Goal: Transaction & Acquisition: Purchase product/service

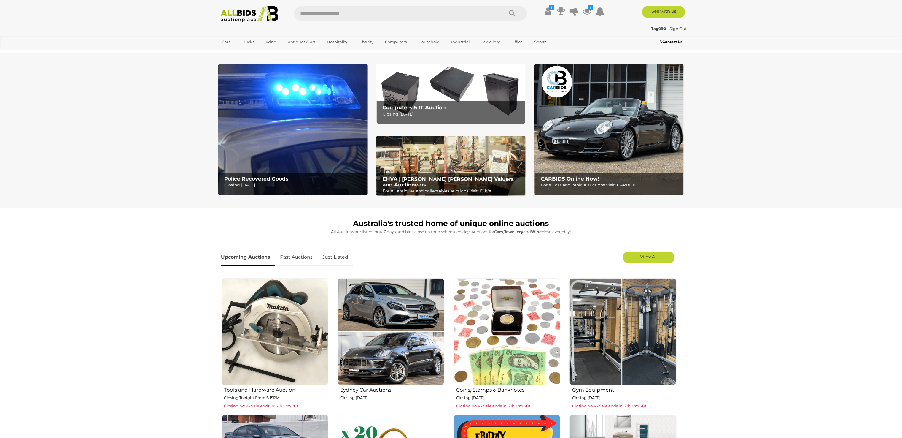
click at [296, 136] on img at bounding box center [292, 129] width 149 height 131
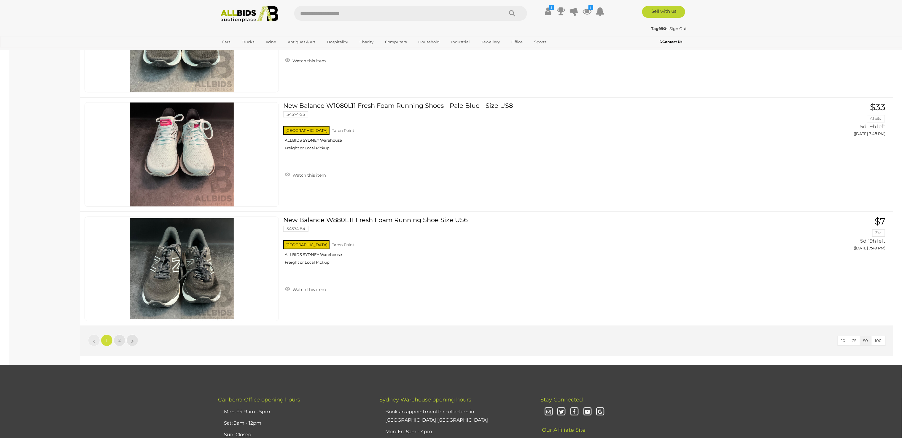
scroll to position [5637, 0]
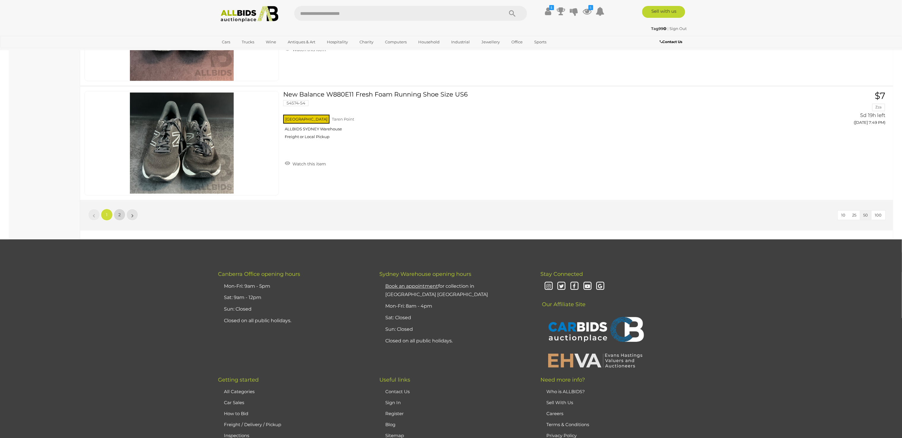
click at [115, 209] on link "2" at bounding box center [120, 215] width 12 height 12
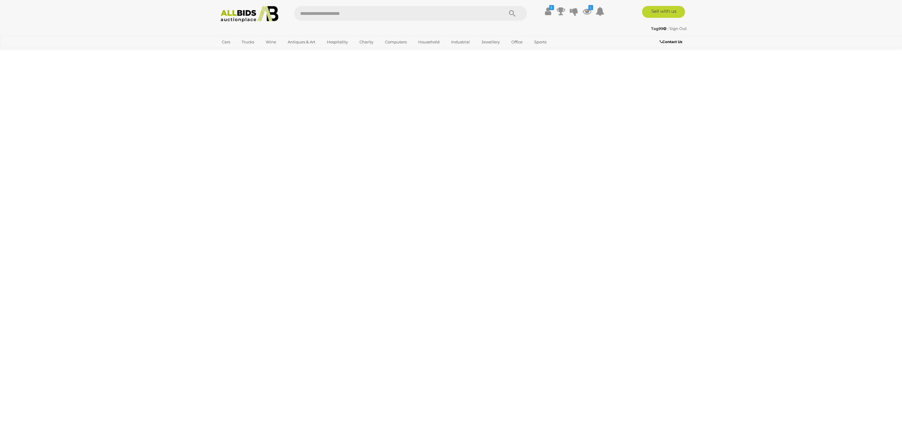
scroll to position [66, 0]
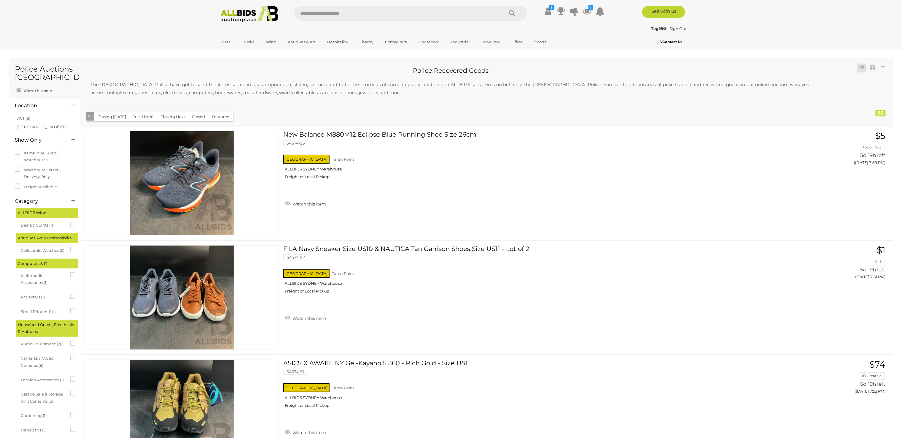
click at [242, 12] on img at bounding box center [249, 14] width 64 height 16
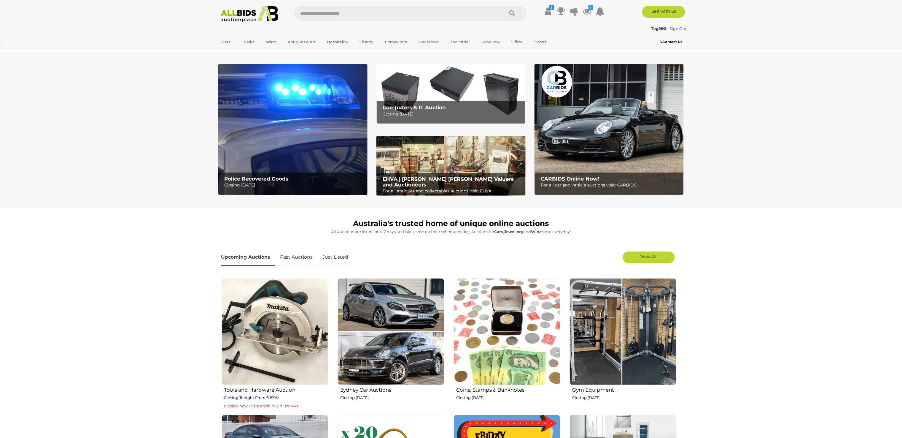
click at [273, 317] on img at bounding box center [275, 331] width 107 height 107
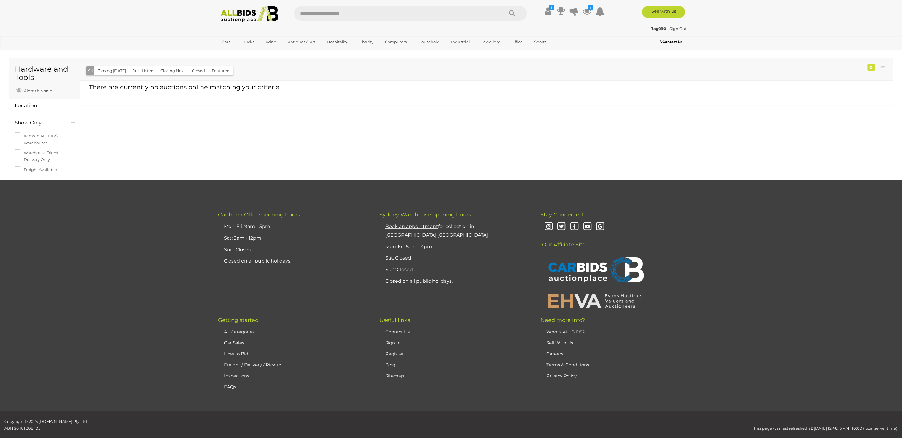
click at [242, 11] on img at bounding box center [249, 14] width 64 height 16
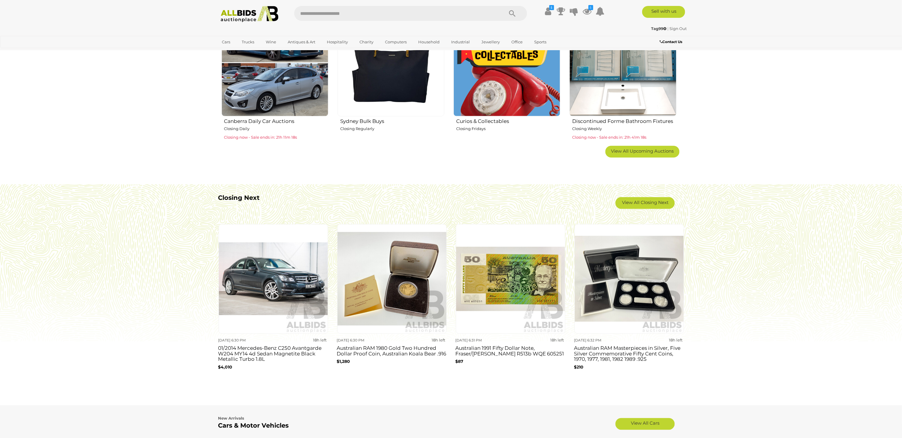
scroll to position [389, 0]
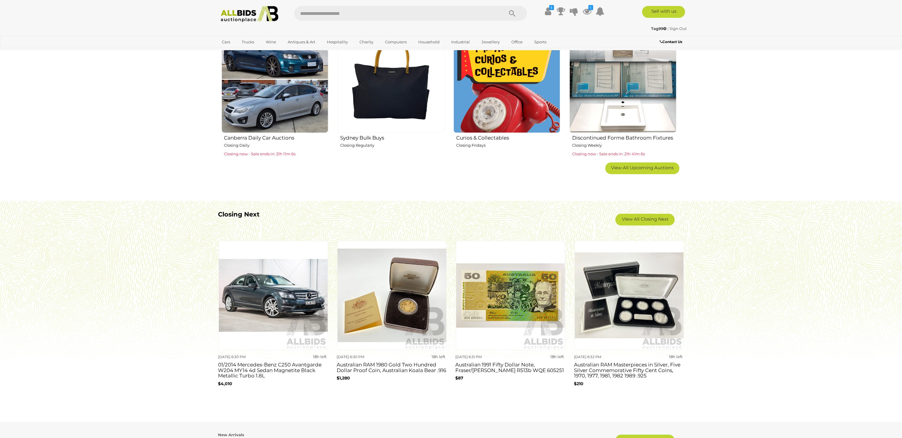
click at [390, 301] on img at bounding box center [391, 295] width 109 height 109
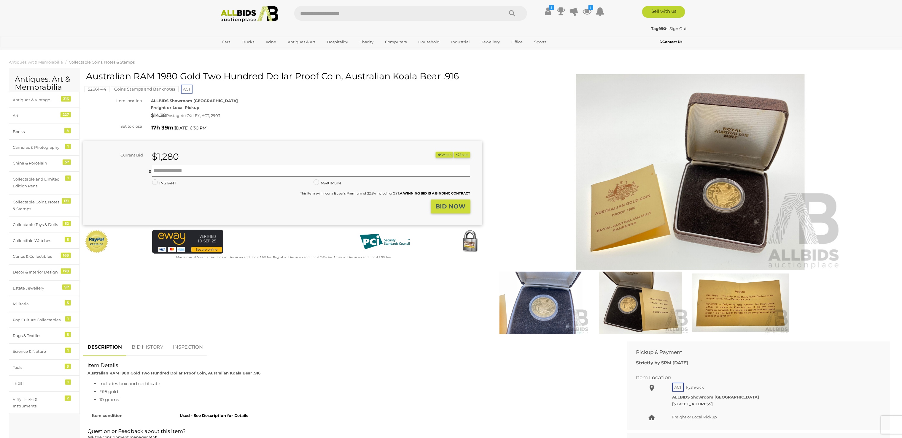
click at [155, 88] on mark "Coins Stamps and Banknotes" at bounding box center [145, 89] width 68 height 6
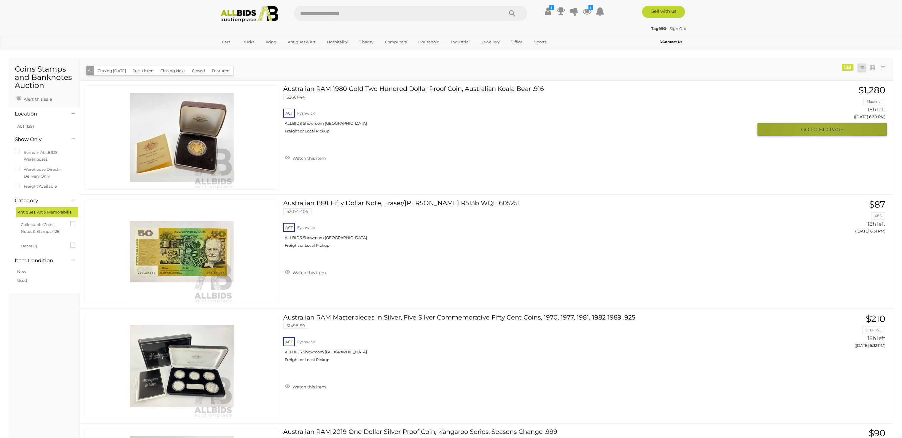
click at [822, 131] on span "BID PAGE" at bounding box center [831, 129] width 25 height 7
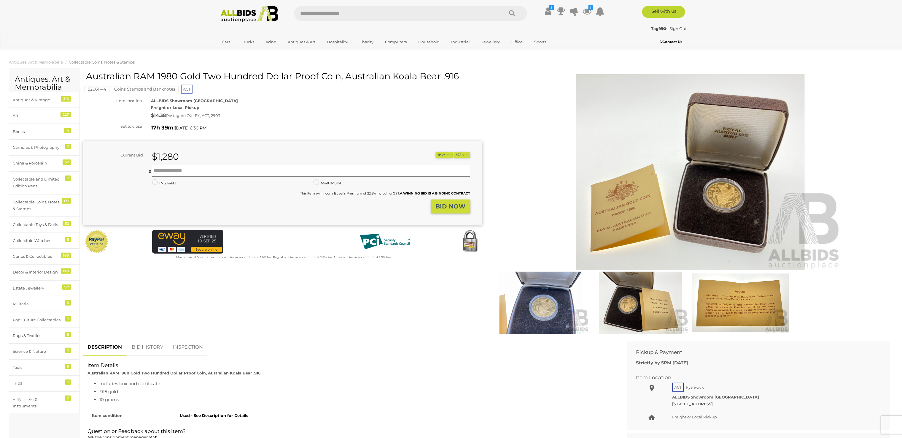
click at [442, 154] on button "Watch" at bounding box center [444, 155] width 17 height 6
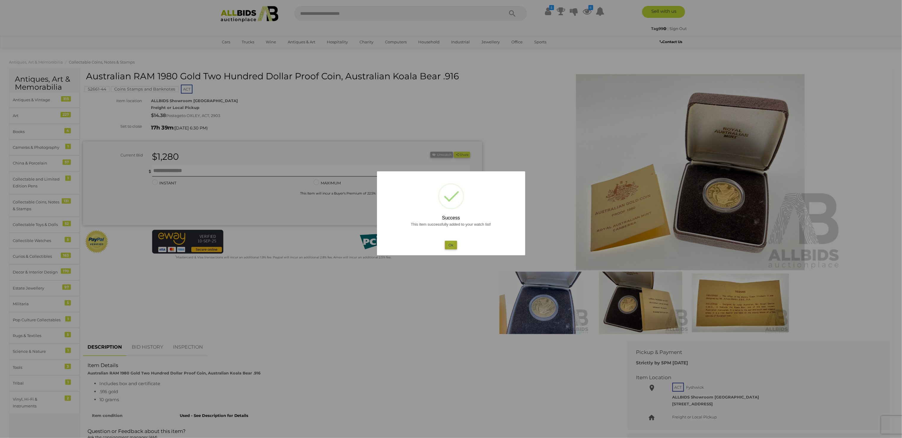
drag, startPoint x: 451, startPoint y: 244, endPoint x: 440, endPoint y: 234, distance: 14.1
click at [451, 244] on button "Ok" at bounding box center [451, 245] width 12 height 9
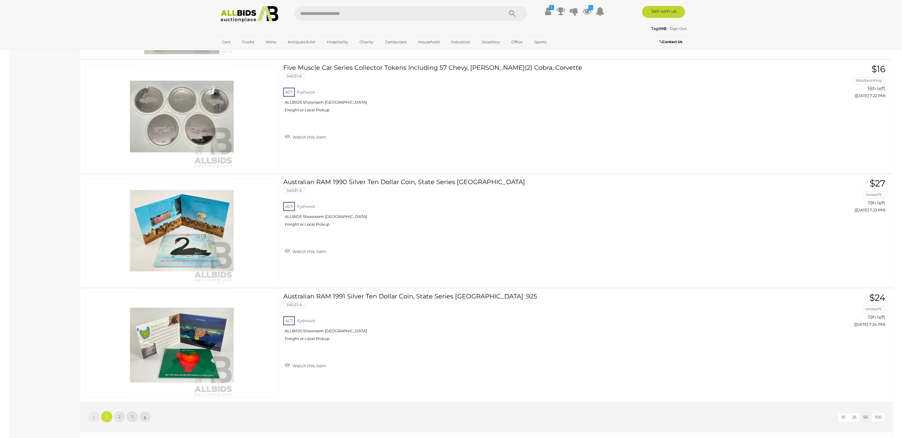
scroll to position [5663, 0]
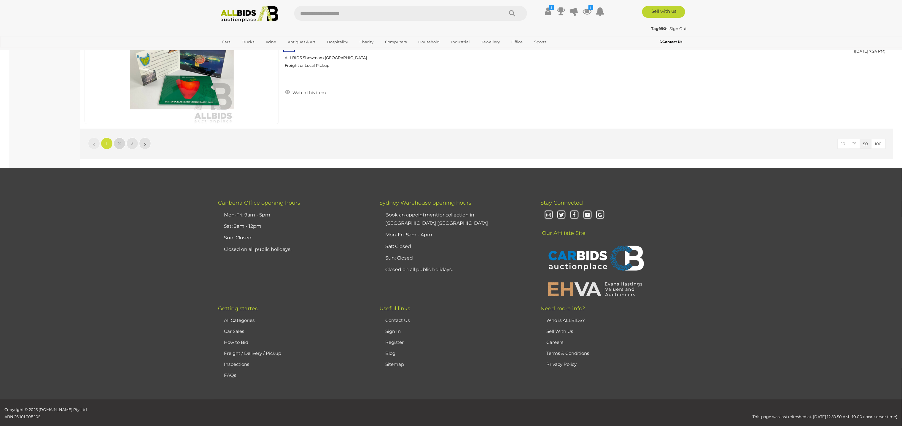
click at [120, 141] on span "2" at bounding box center [119, 143] width 2 height 5
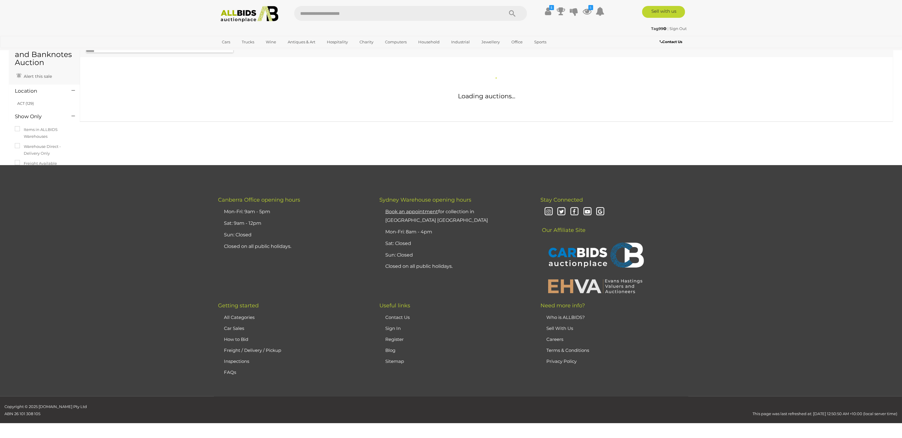
scroll to position [20, 0]
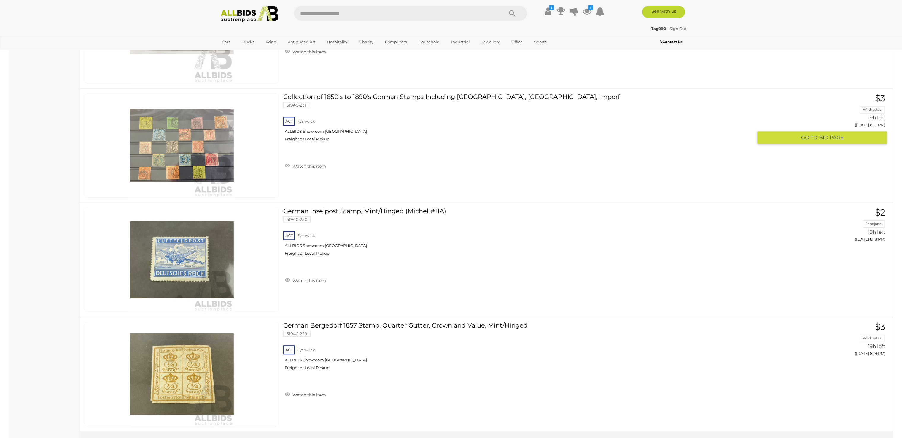
scroll to position [5663, 0]
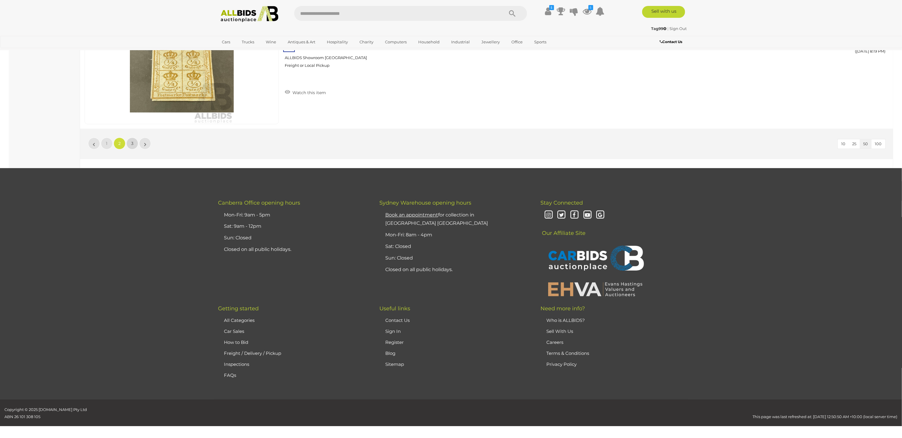
click at [131, 141] on span "3" at bounding box center [132, 143] width 2 height 5
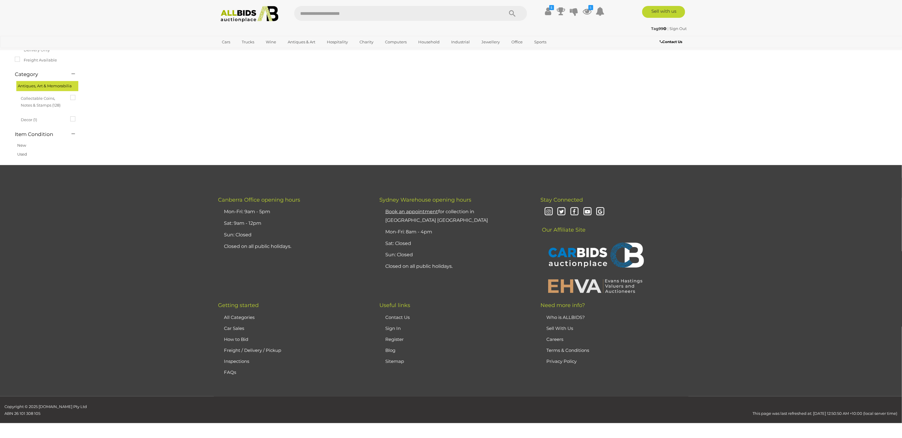
scroll to position [20, 0]
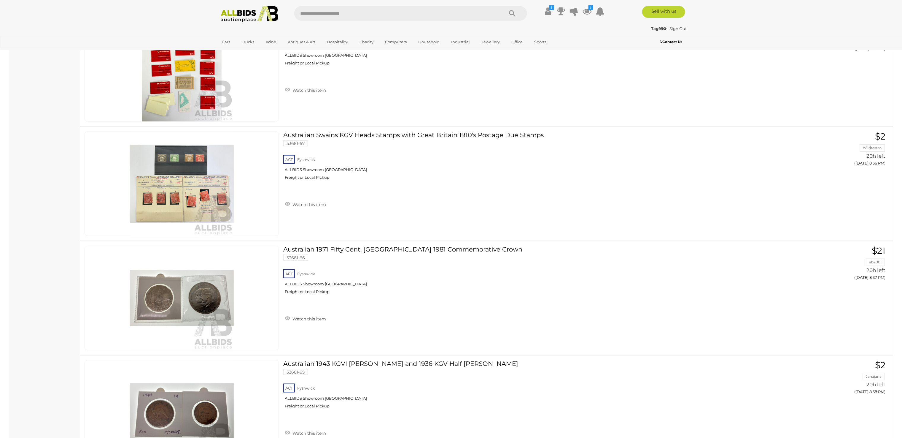
scroll to position [595, 0]
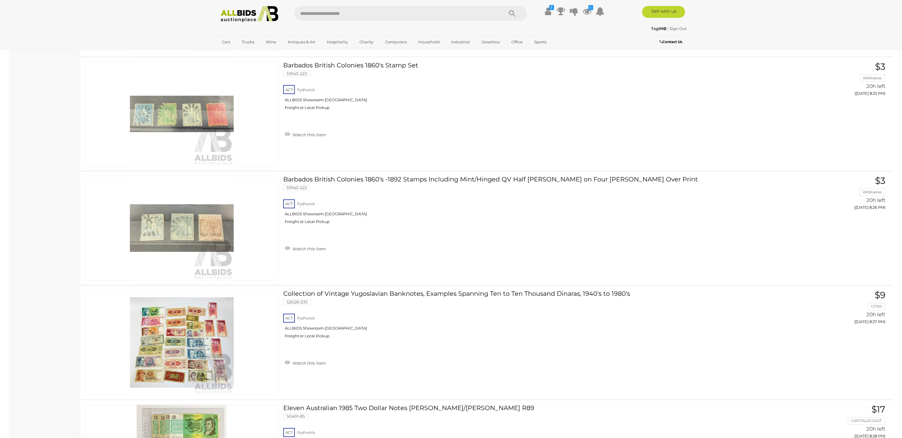
click at [241, 11] on img at bounding box center [249, 14] width 64 height 16
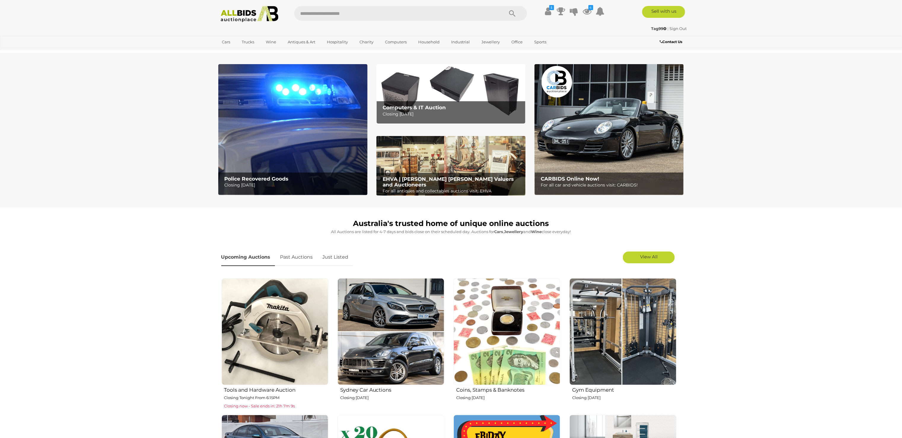
scroll to position [297, 0]
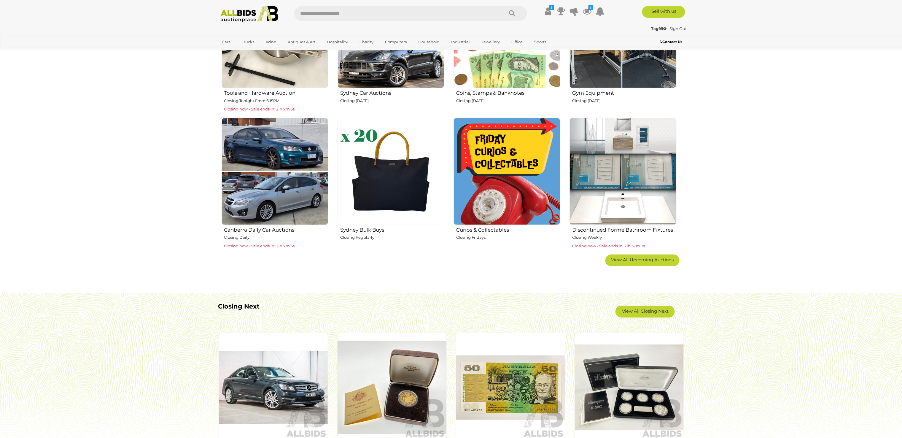
click at [611, 165] on img at bounding box center [623, 171] width 107 height 107
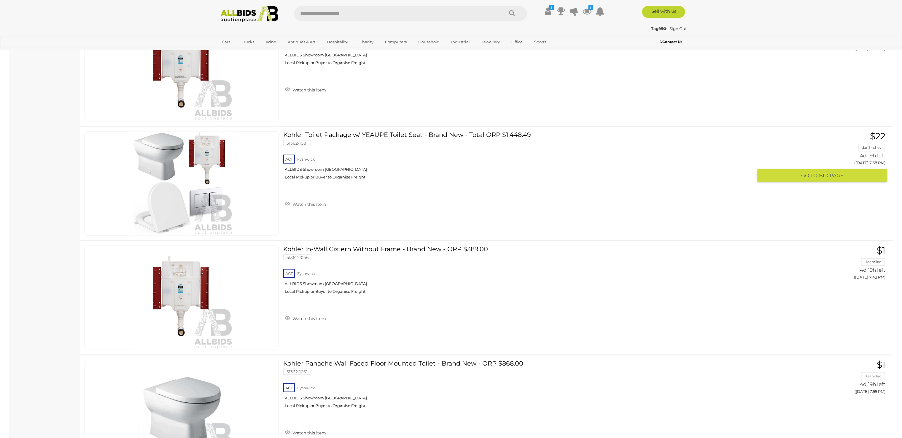
scroll to position [593, 0]
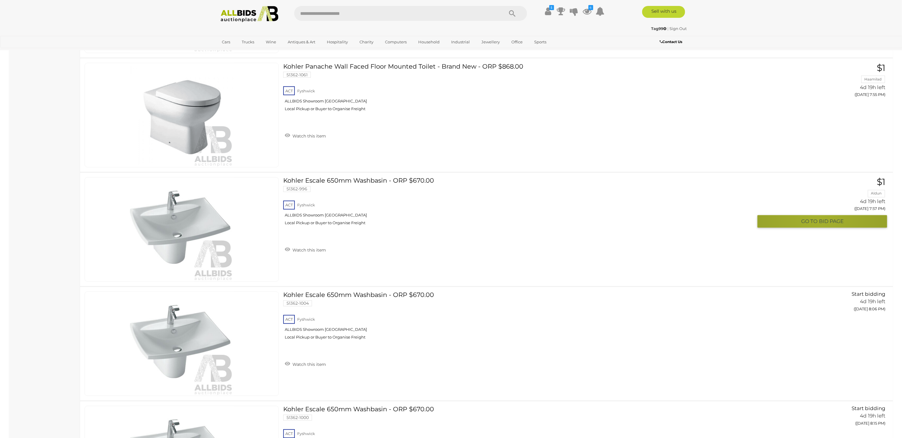
click at [819, 219] on span "BID PAGE" at bounding box center [831, 221] width 25 height 7
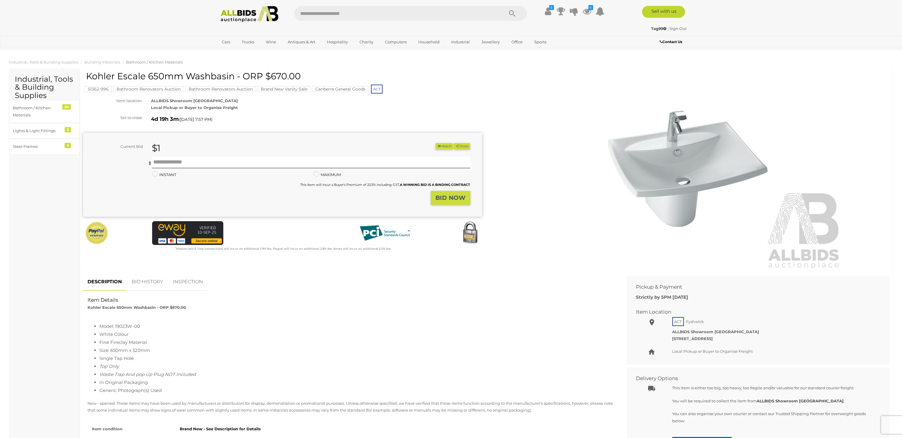
click at [444, 146] on button "Watch" at bounding box center [444, 146] width 17 height 6
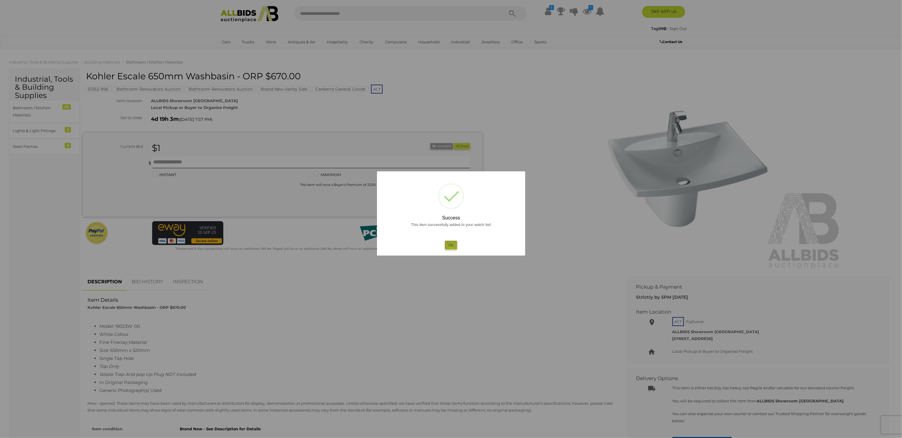
click at [452, 248] on button "Ok" at bounding box center [451, 245] width 12 height 9
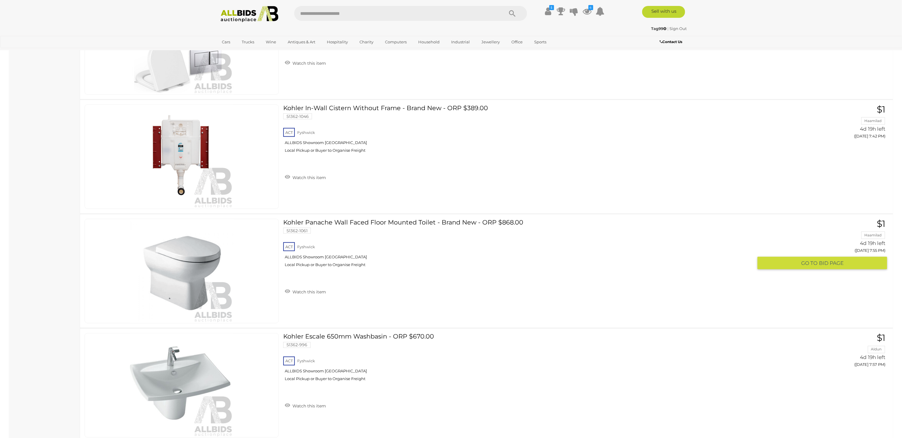
scroll to position [141, 0]
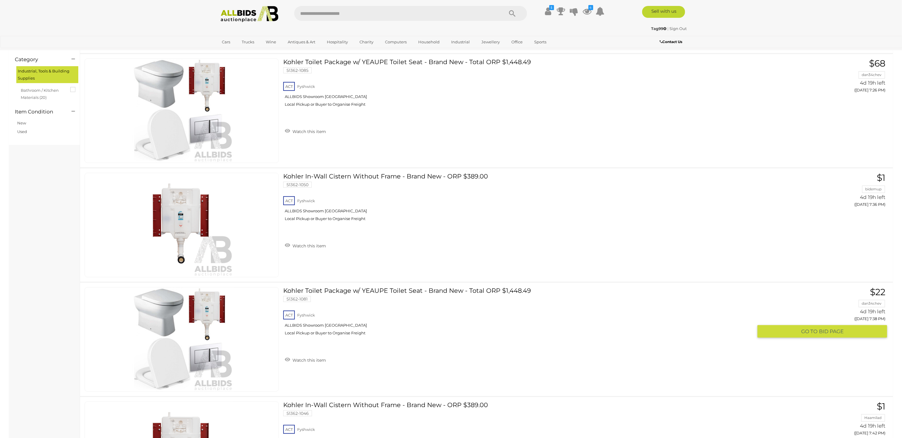
click at [826, 328] on span "BID PAGE" at bounding box center [831, 331] width 25 height 7
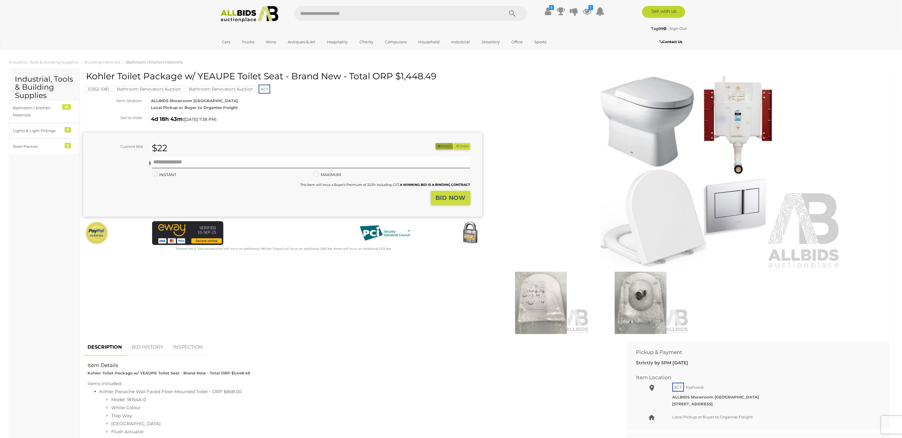
click at [442, 144] on button "Watch" at bounding box center [444, 146] width 17 height 6
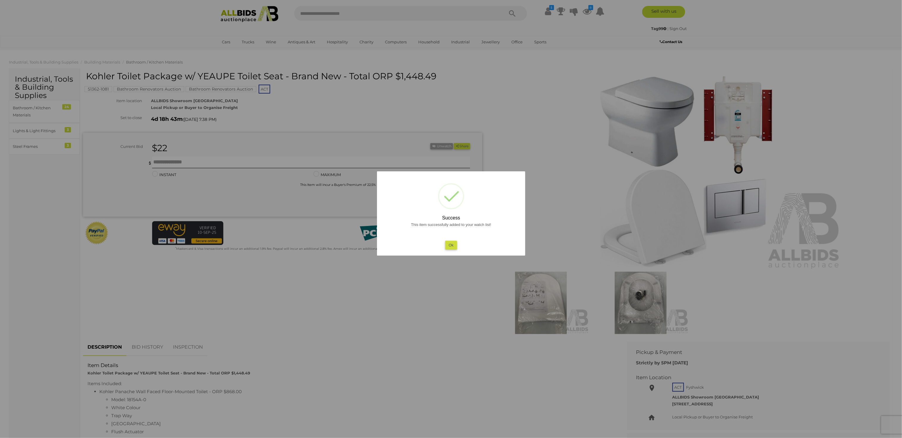
click at [450, 245] on button "Ok" at bounding box center [451, 245] width 12 height 9
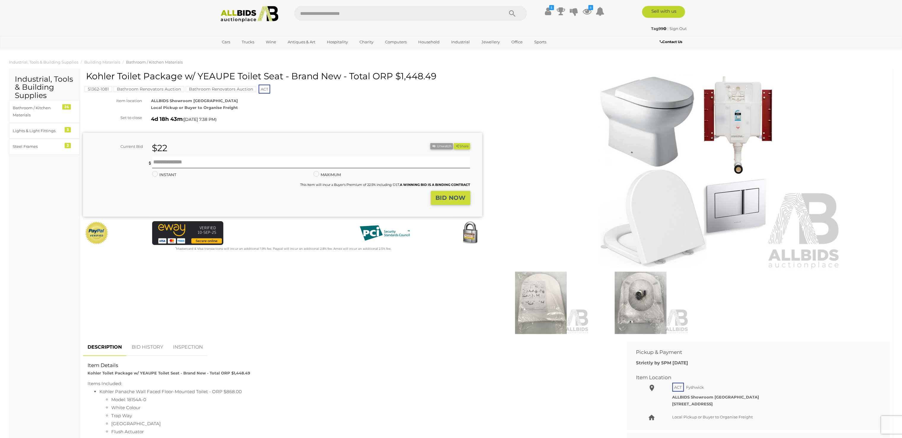
click at [536, 302] on img at bounding box center [541, 302] width 97 height 62
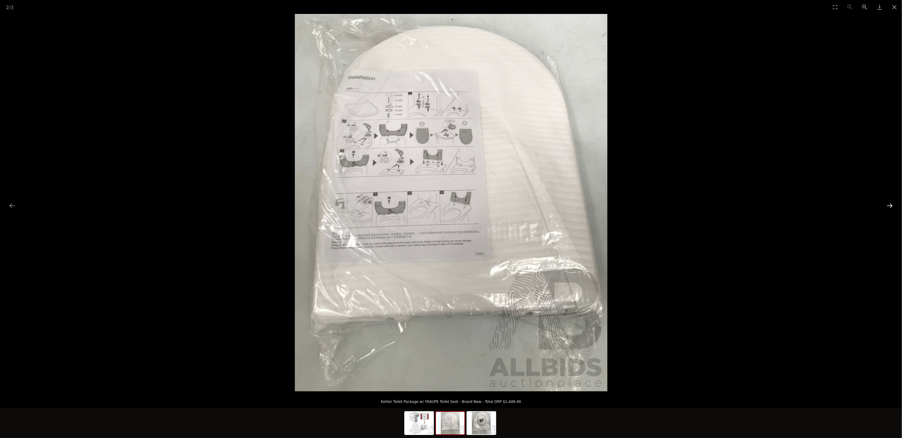
click at [889, 204] on button "Next slide" at bounding box center [890, 206] width 12 height 12
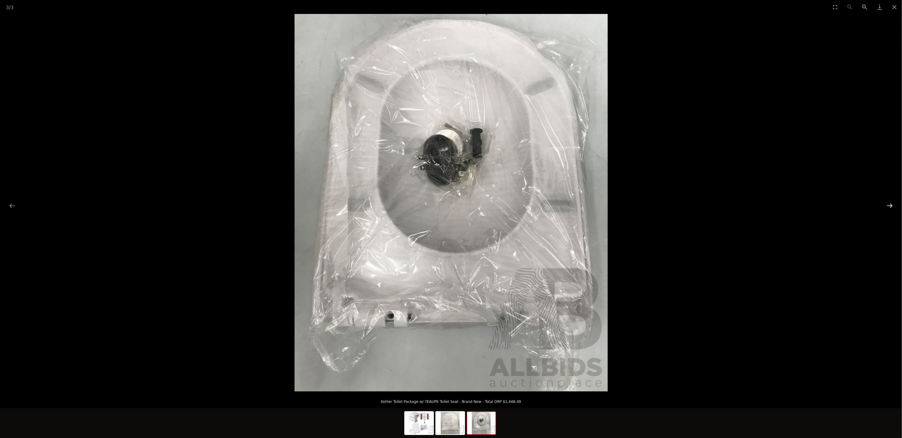
click at [889, 204] on button "Next slide" at bounding box center [890, 206] width 12 height 12
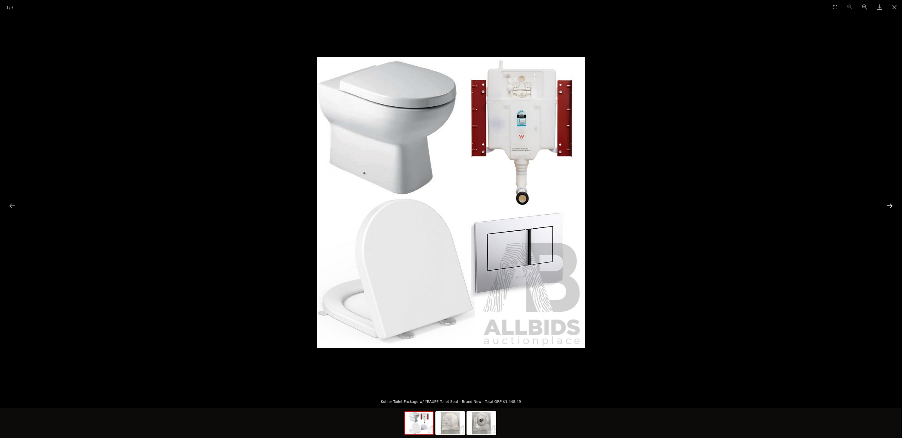
click at [889, 204] on button "Next slide" at bounding box center [890, 206] width 12 height 12
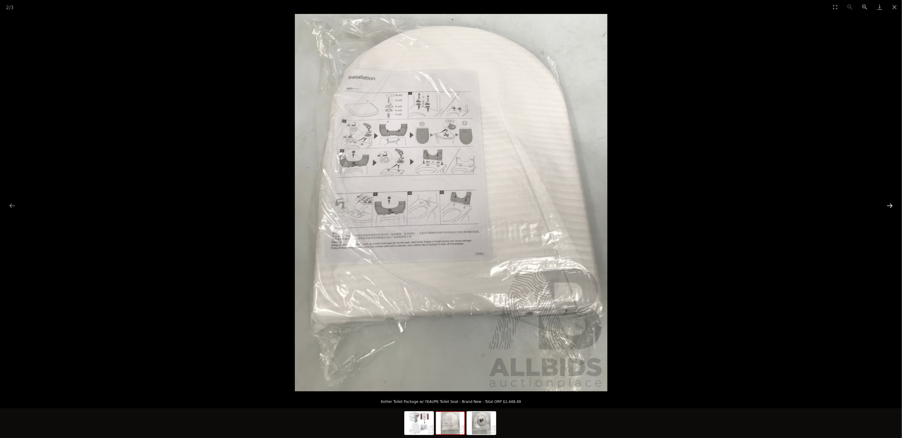
click at [889, 204] on button "Next slide" at bounding box center [890, 206] width 12 height 12
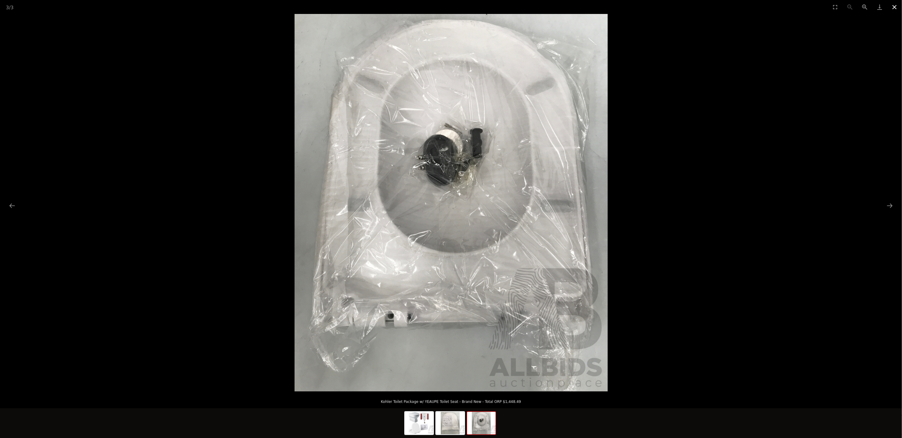
click at [896, 6] on button "Close gallery" at bounding box center [894, 7] width 15 height 14
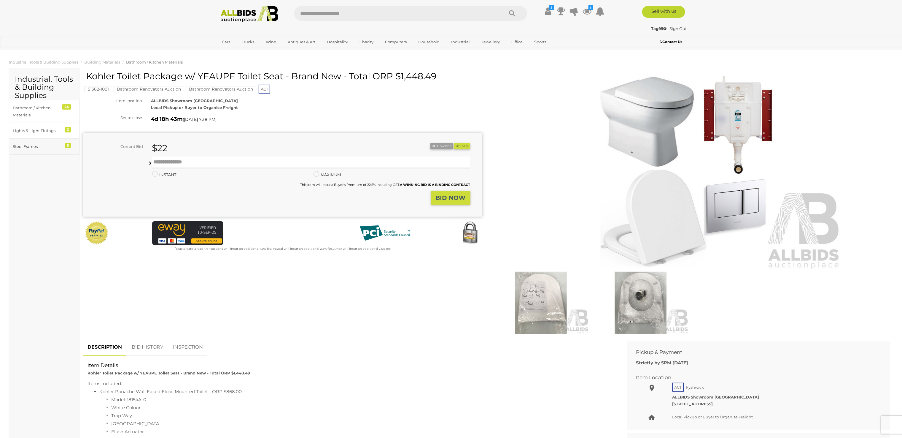
click at [33, 146] on div "Steel Frames" at bounding box center [37, 146] width 49 height 7
click at [25, 107] on div "Bathroom / Kitchen Materials" at bounding box center [37, 111] width 49 height 14
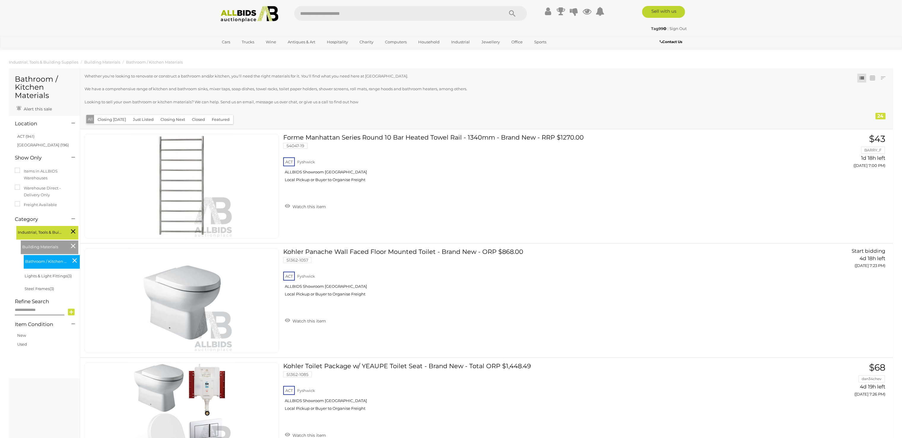
scroll to position [554, 0]
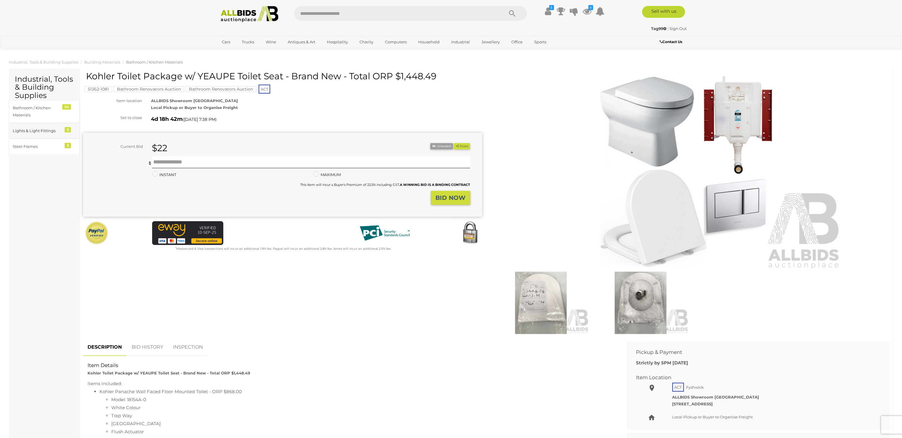
click at [34, 130] on div "Lights & Light Fittings" at bounding box center [37, 130] width 49 height 7
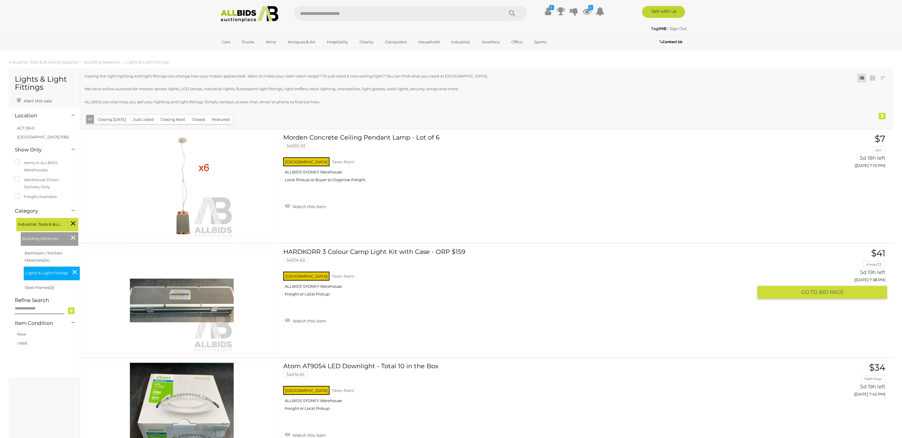
click at [404, 248] on link "HARDKORR 3 Colour Camp Light Kit with Case - ORP $159 54574-65 [GEOGRAPHIC_DATA…" at bounding box center [521, 274] width 466 height 53
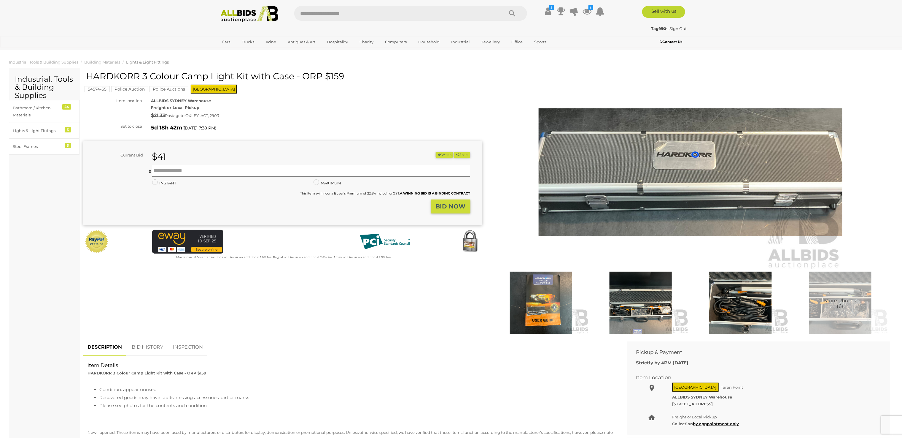
click at [547, 305] on img at bounding box center [541, 302] width 97 height 62
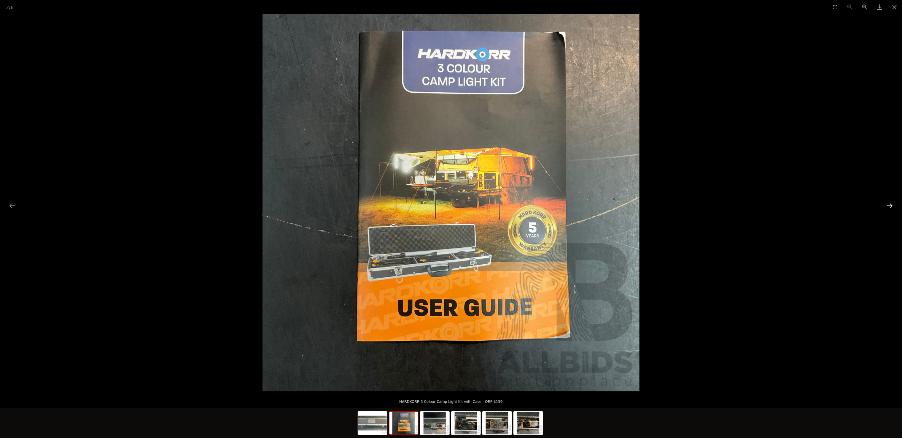
click at [890, 205] on button "Next slide" at bounding box center [890, 206] width 12 height 12
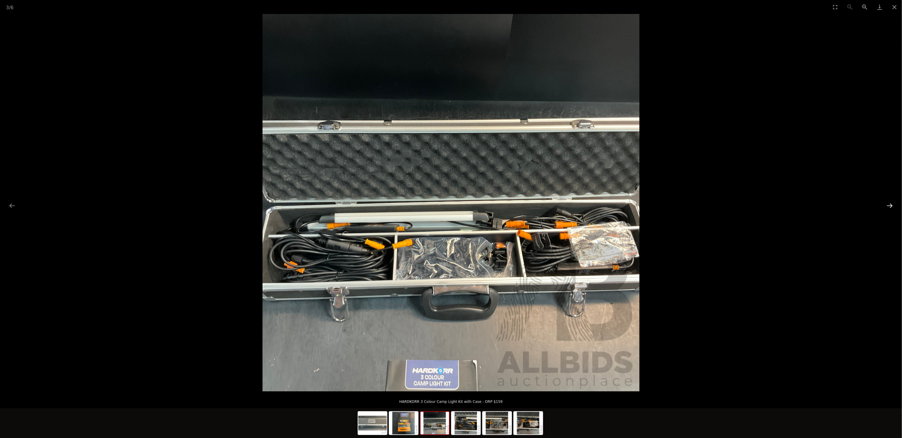
click at [890, 205] on button "Next slide" at bounding box center [890, 206] width 12 height 12
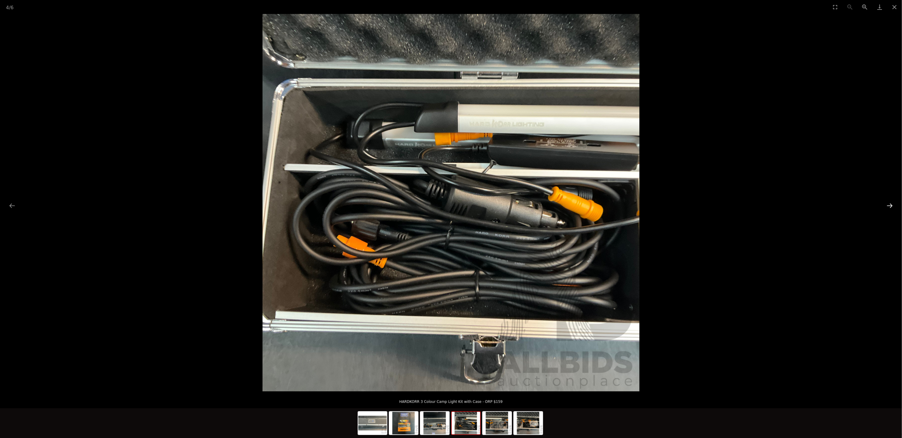
click at [890, 205] on button "Next slide" at bounding box center [890, 206] width 12 height 12
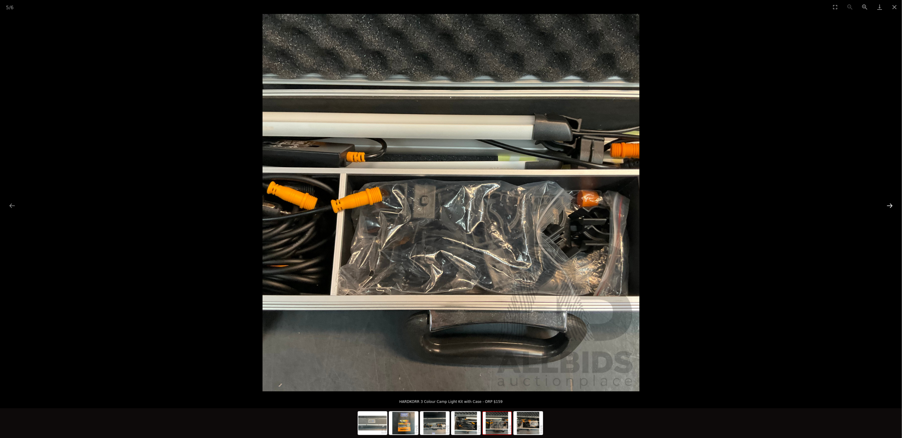
click at [890, 205] on button "Next slide" at bounding box center [890, 206] width 12 height 12
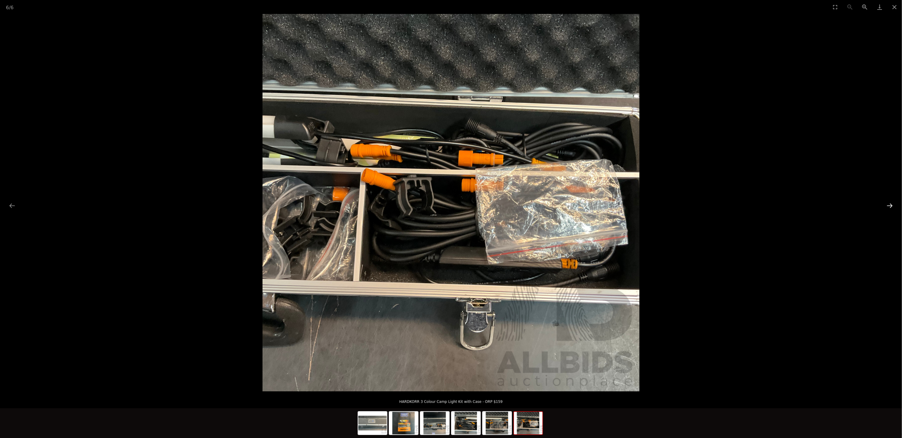
click at [890, 205] on button "Next slide" at bounding box center [890, 206] width 12 height 12
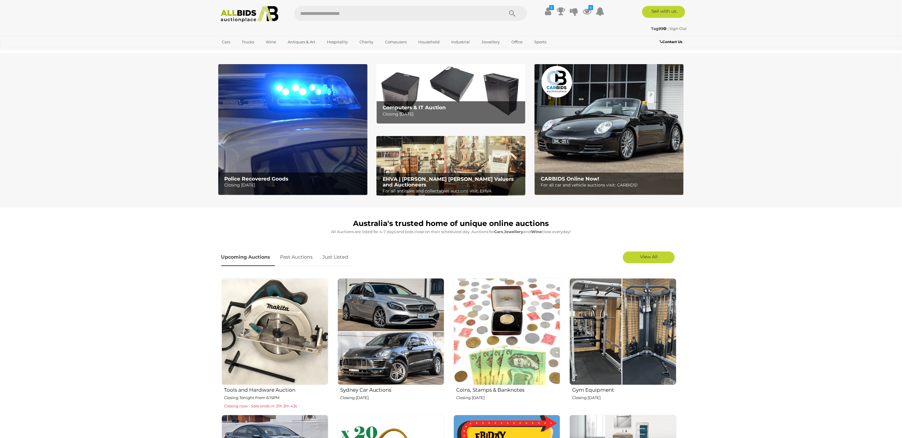
click at [638, 331] on img at bounding box center [623, 331] width 107 height 107
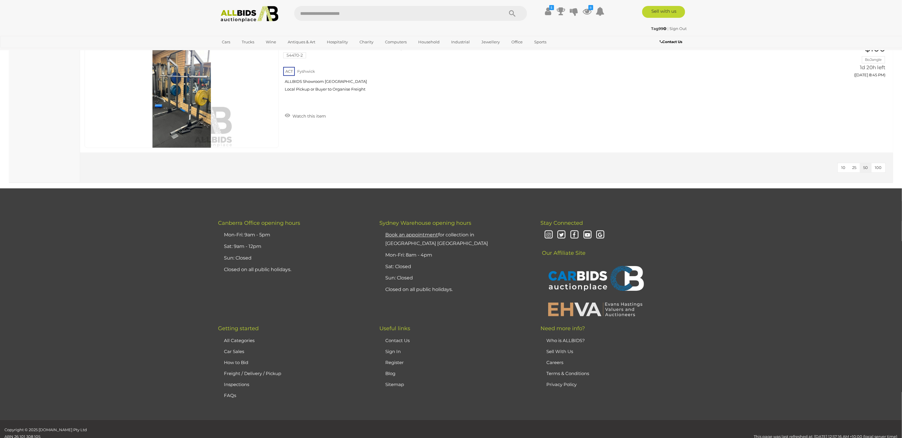
scroll to position [593, 0]
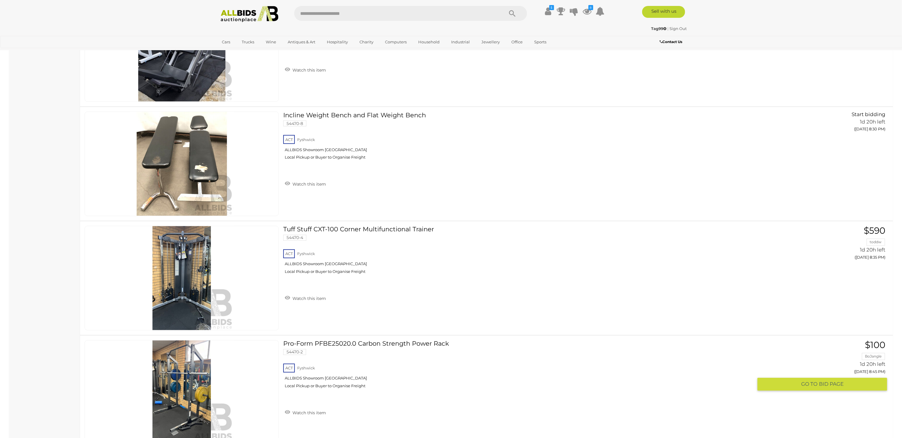
click at [393, 342] on link "Pro-Form PFBE25020.0 Carbon Strength Power Rack 54470-2 ACT Fyshwick ALLBIDS Sh…" at bounding box center [521, 366] width 466 height 53
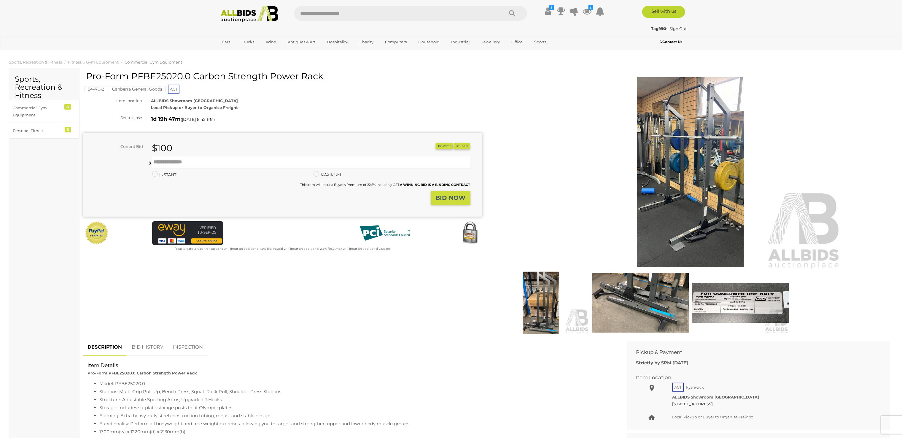
click at [703, 170] on img at bounding box center [691, 172] width 304 height 196
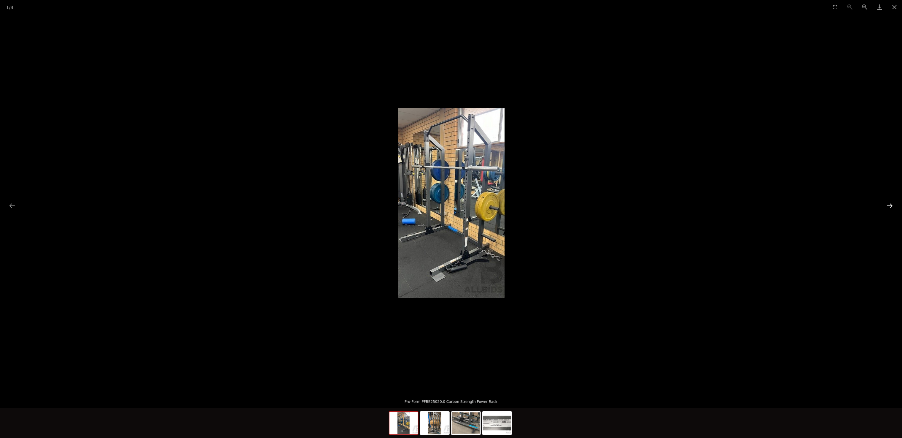
click at [891, 205] on button "Next slide" at bounding box center [890, 206] width 12 height 12
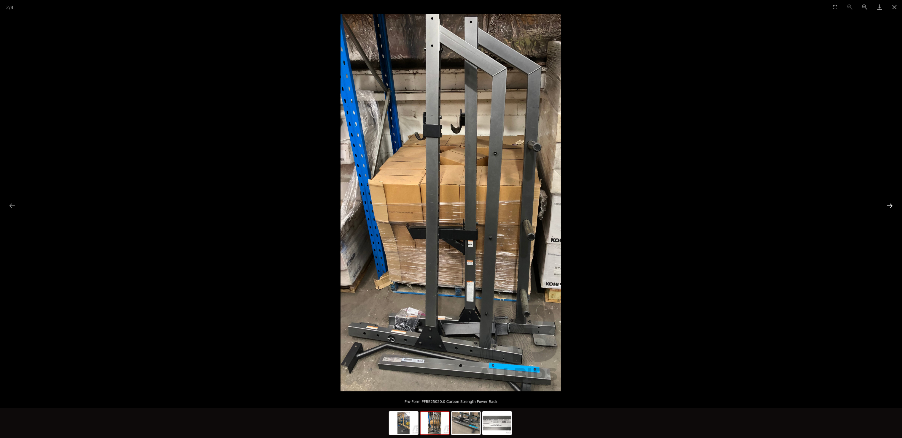
click at [891, 205] on button "Next slide" at bounding box center [890, 206] width 12 height 12
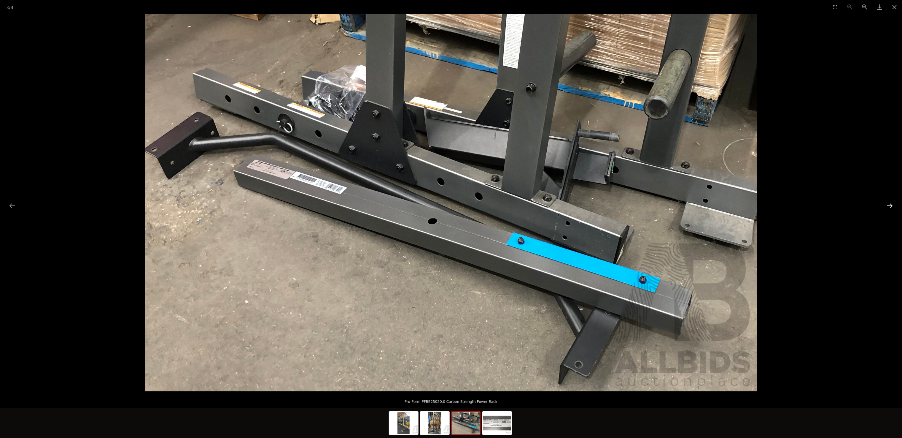
click at [891, 205] on button "Next slide" at bounding box center [890, 206] width 12 height 12
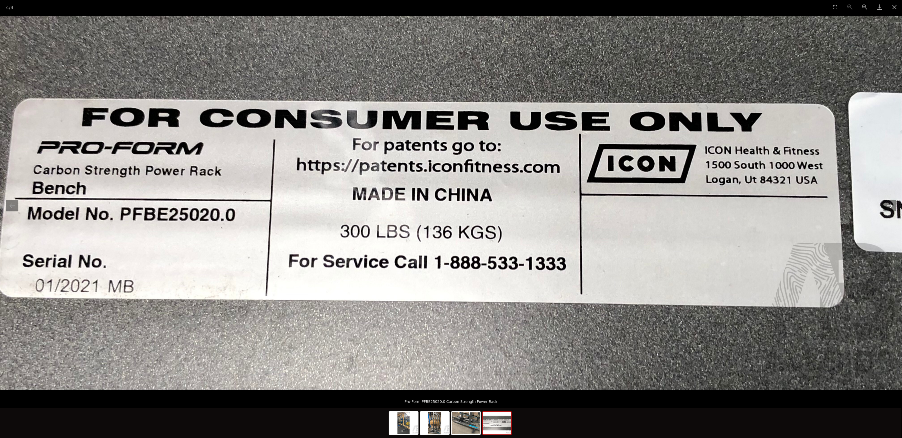
click at [891, 205] on button "Next slide" at bounding box center [890, 206] width 12 height 12
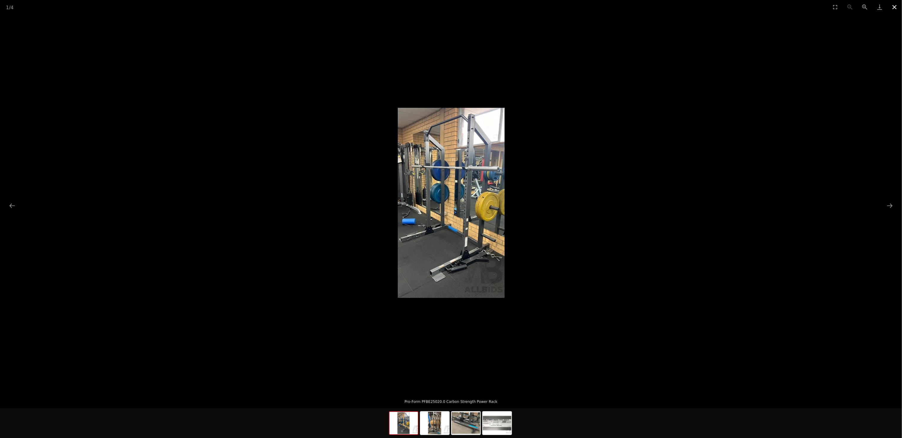
click at [894, 7] on button "Close gallery" at bounding box center [894, 7] width 15 height 14
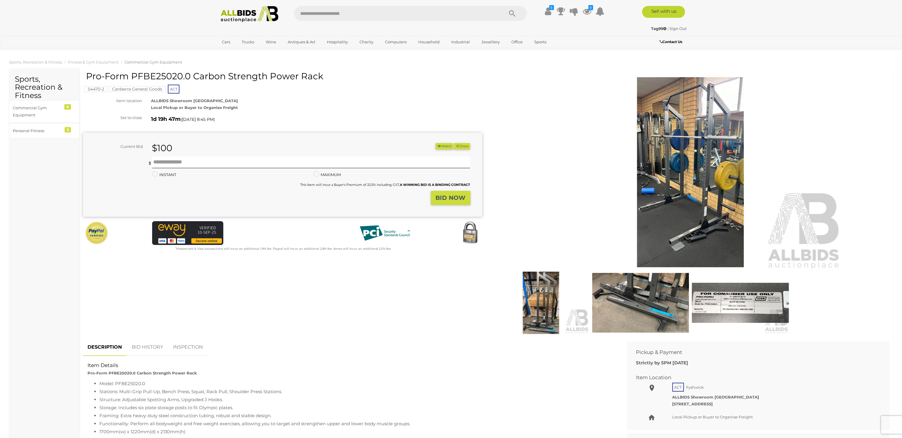
click at [238, 9] on img at bounding box center [249, 14] width 64 height 16
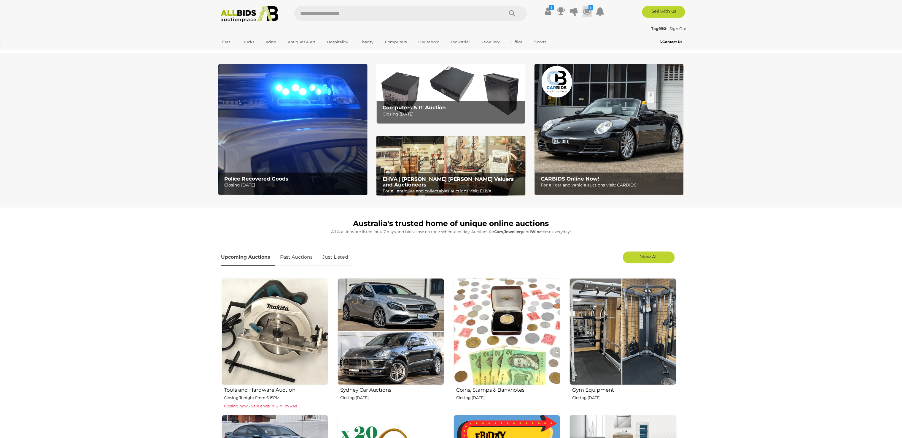
click at [586, 10] on icon at bounding box center [587, 11] width 9 height 11
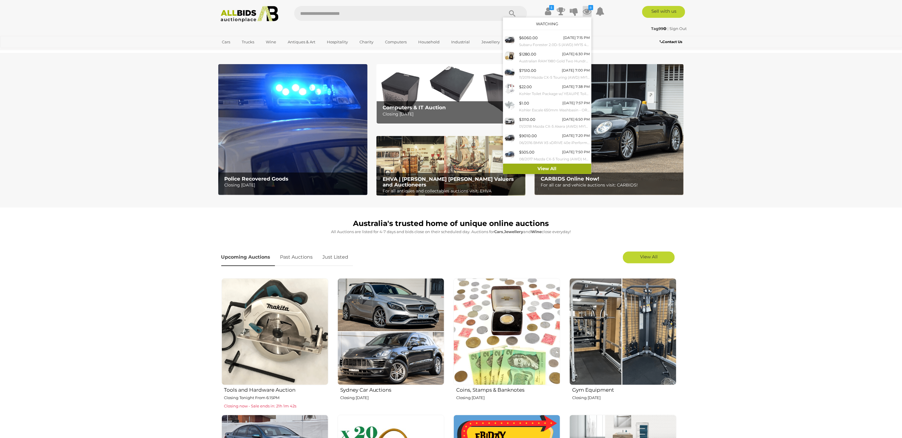
click at [549, 166] on link "View All" at bounding box center [547, 168] width 88 height 10
